Goal: Task Accomplishment & Management: Manage account settings

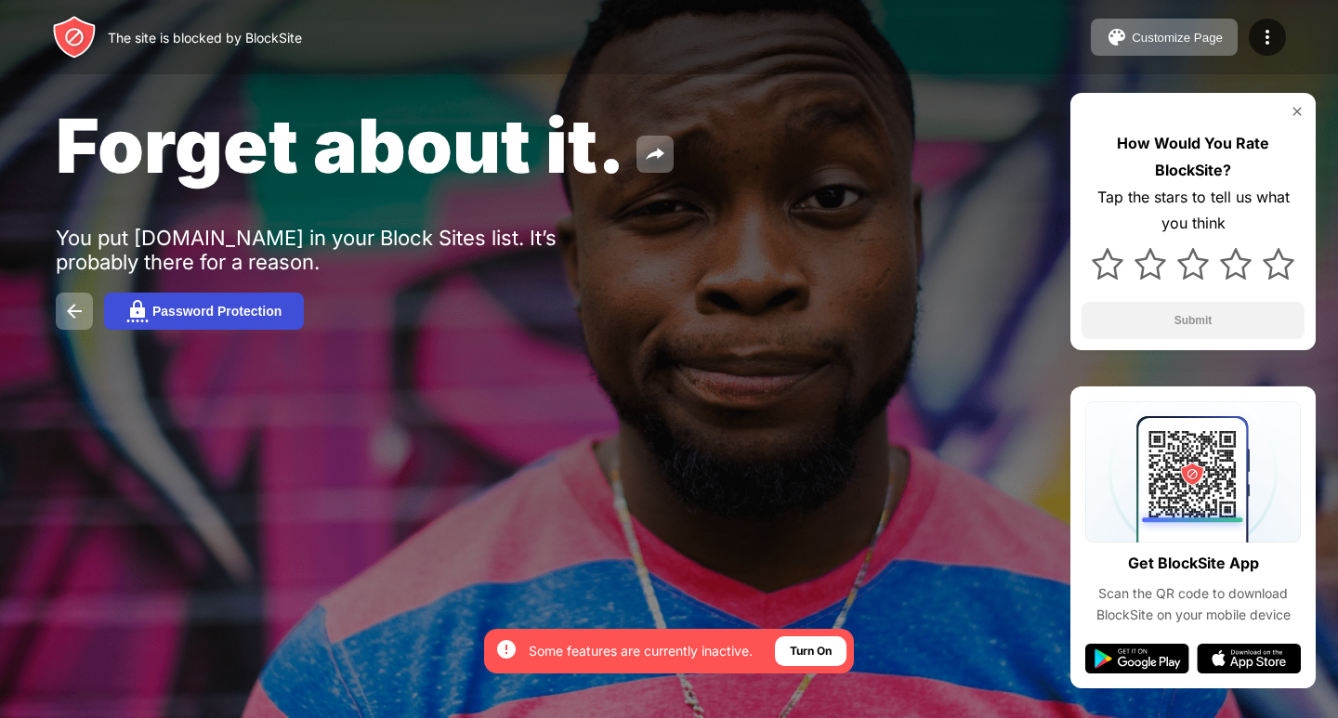
click at [202, 302] on button "Password Protection" at bounding box center [204, 311] width 200 height 37
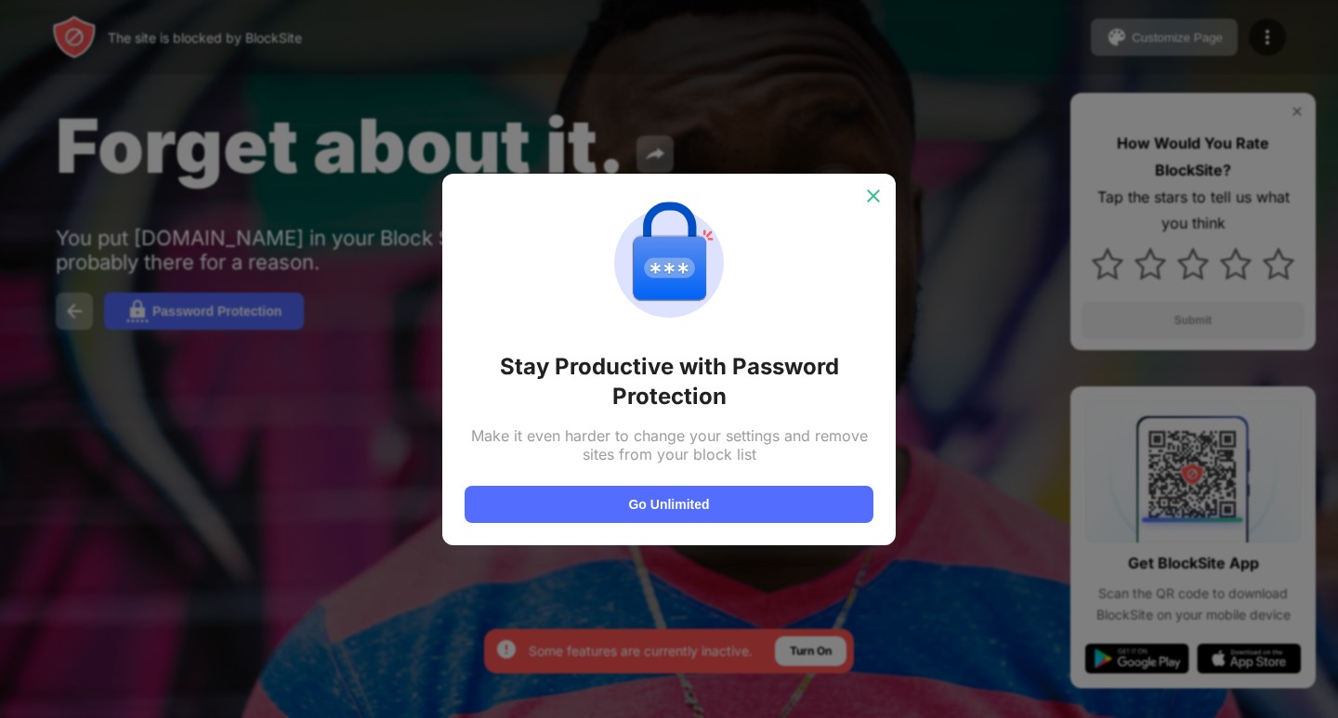
click at [873, 191] on img at bounding box center [873, 196] width 19 height 19
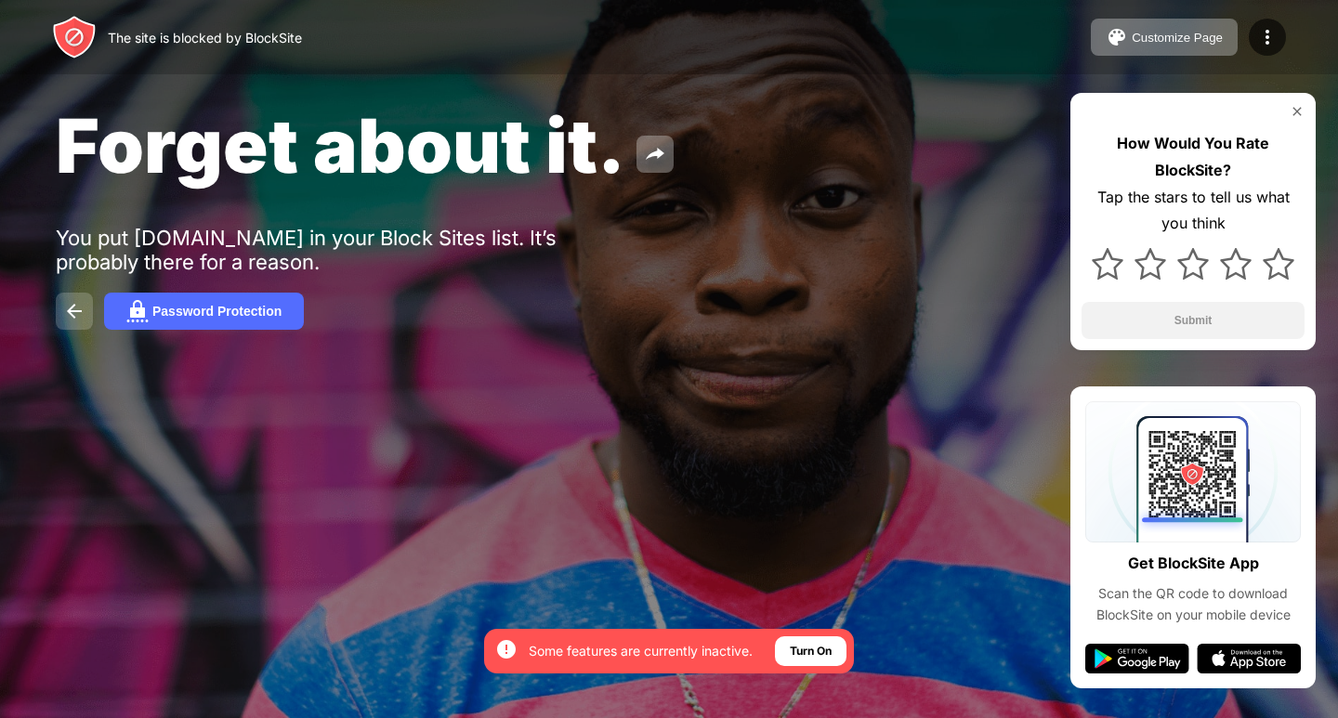
click at [73, 308] on img at bounding box center [74, 311] width 22 height 22
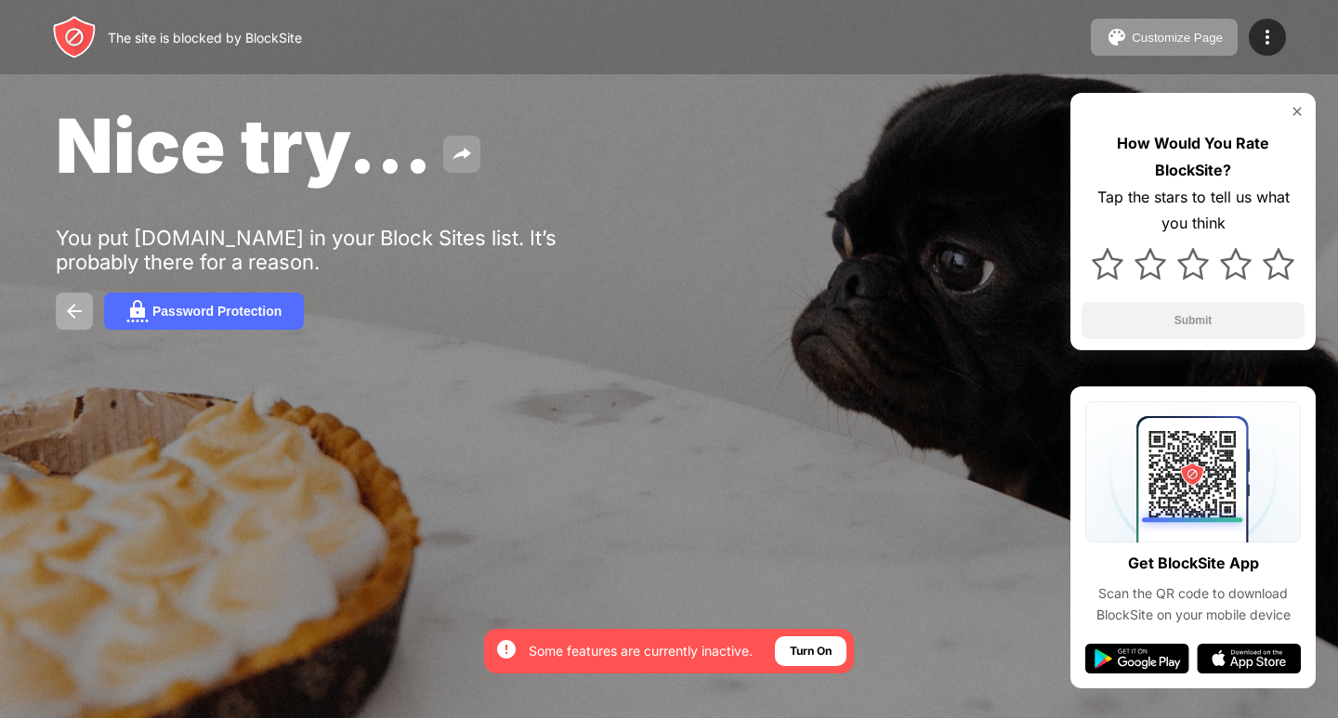
click at [465, 144] on img at bounding box center [462, 154] width 22 height 22
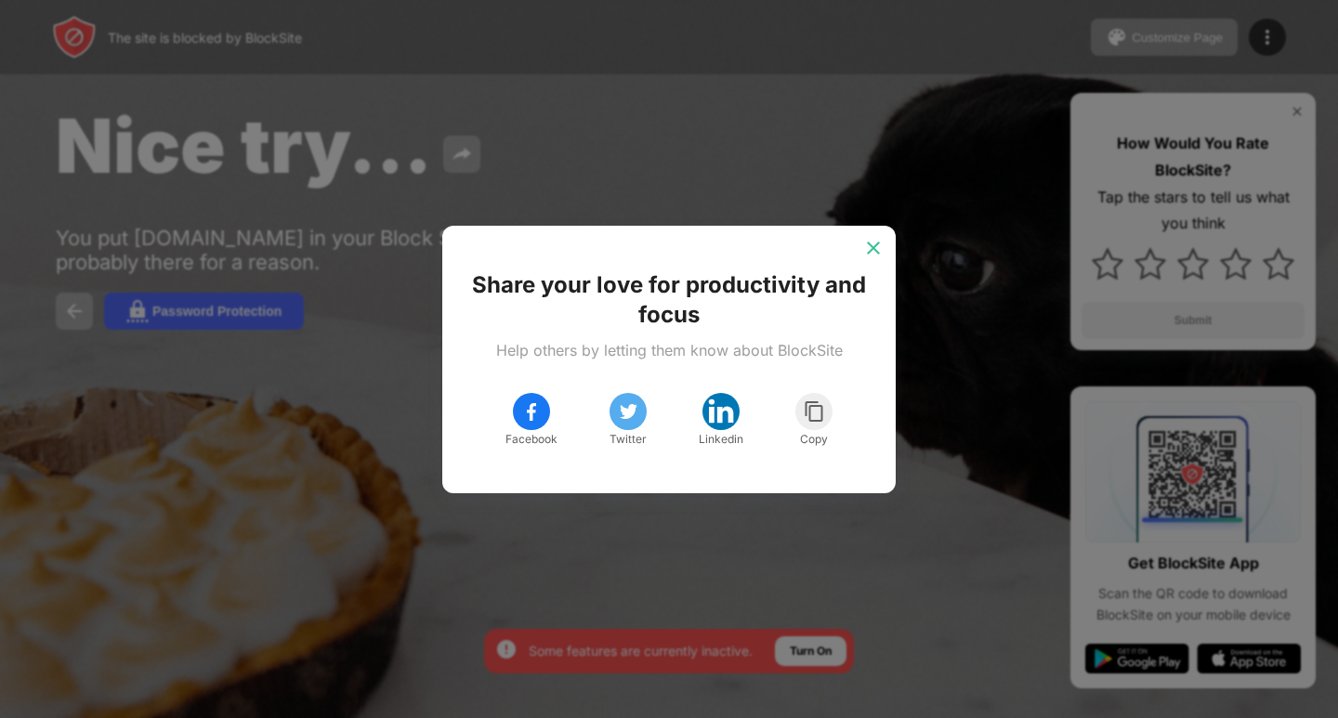
click at [869, 248] on img at bounding box center [873, 248] width 19 height 19
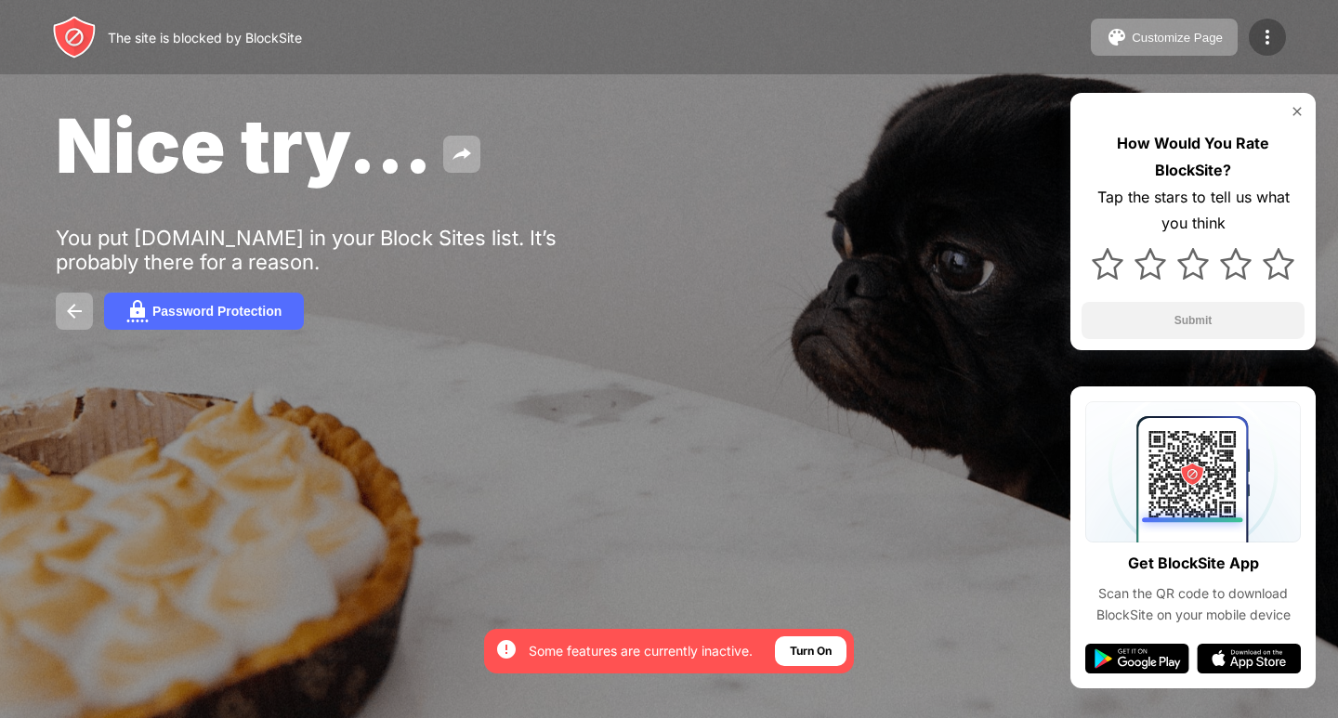
click at [1261, 33] on img at bounding box center [1267, 37] width 22 height 22
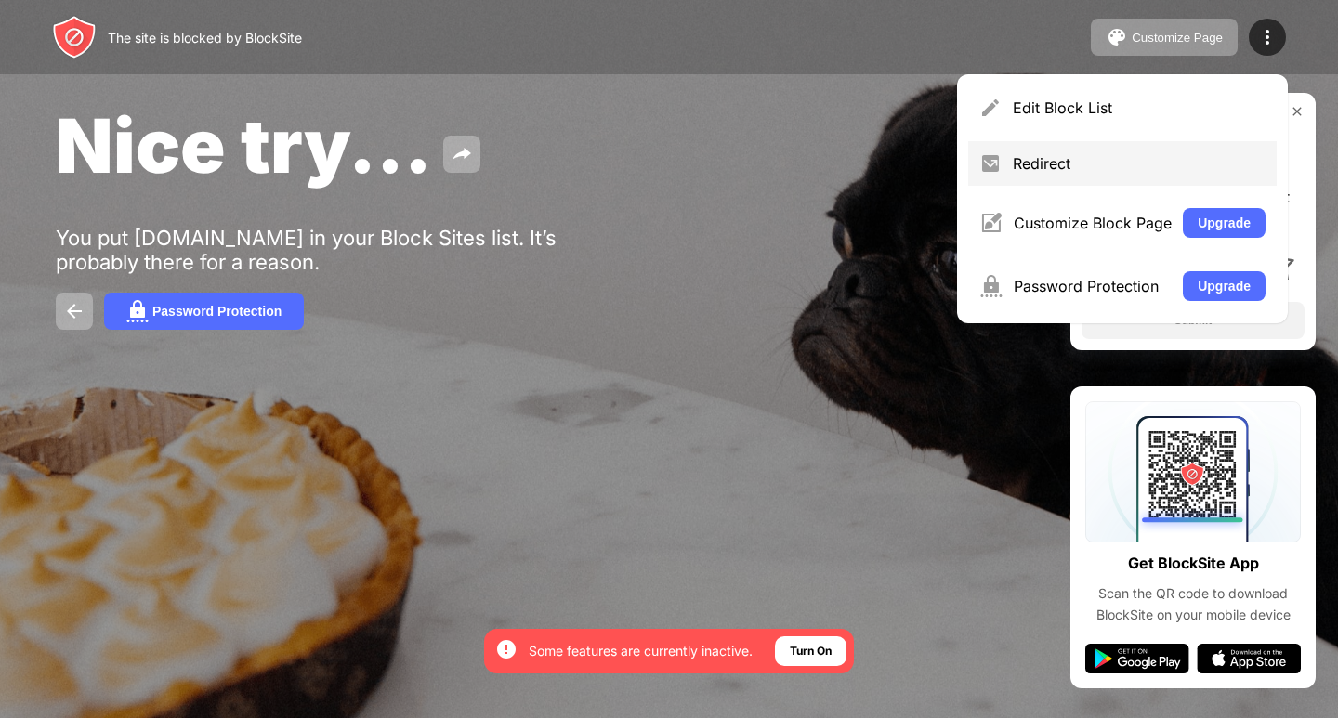
click at [1150, 166] on div "Redirect" at bounding box center [1138, 163] width 253 height 19
